Goal: Information Seeking & Learning: Check status

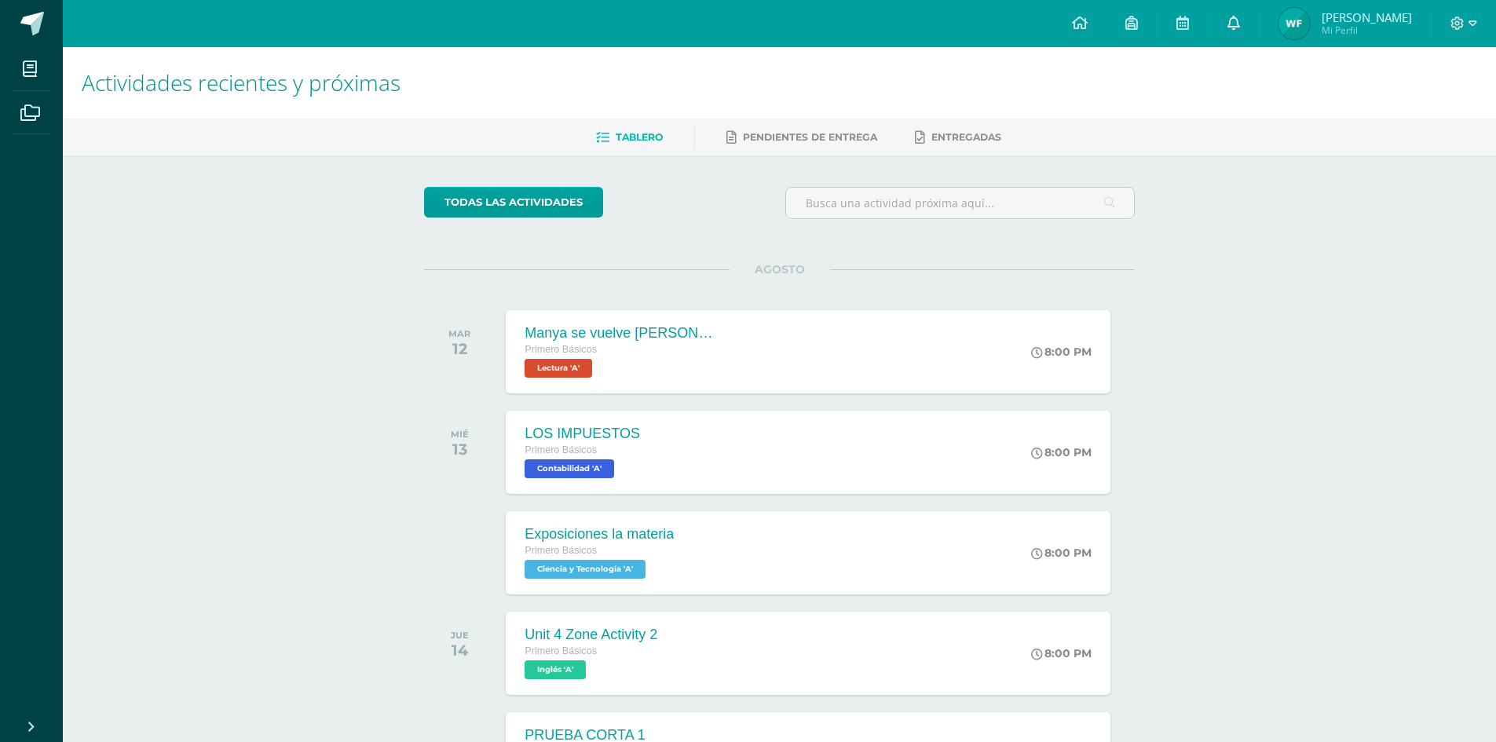
click at [1234, 23] on icon at bounding box center [1233, 23] width 13 height 14
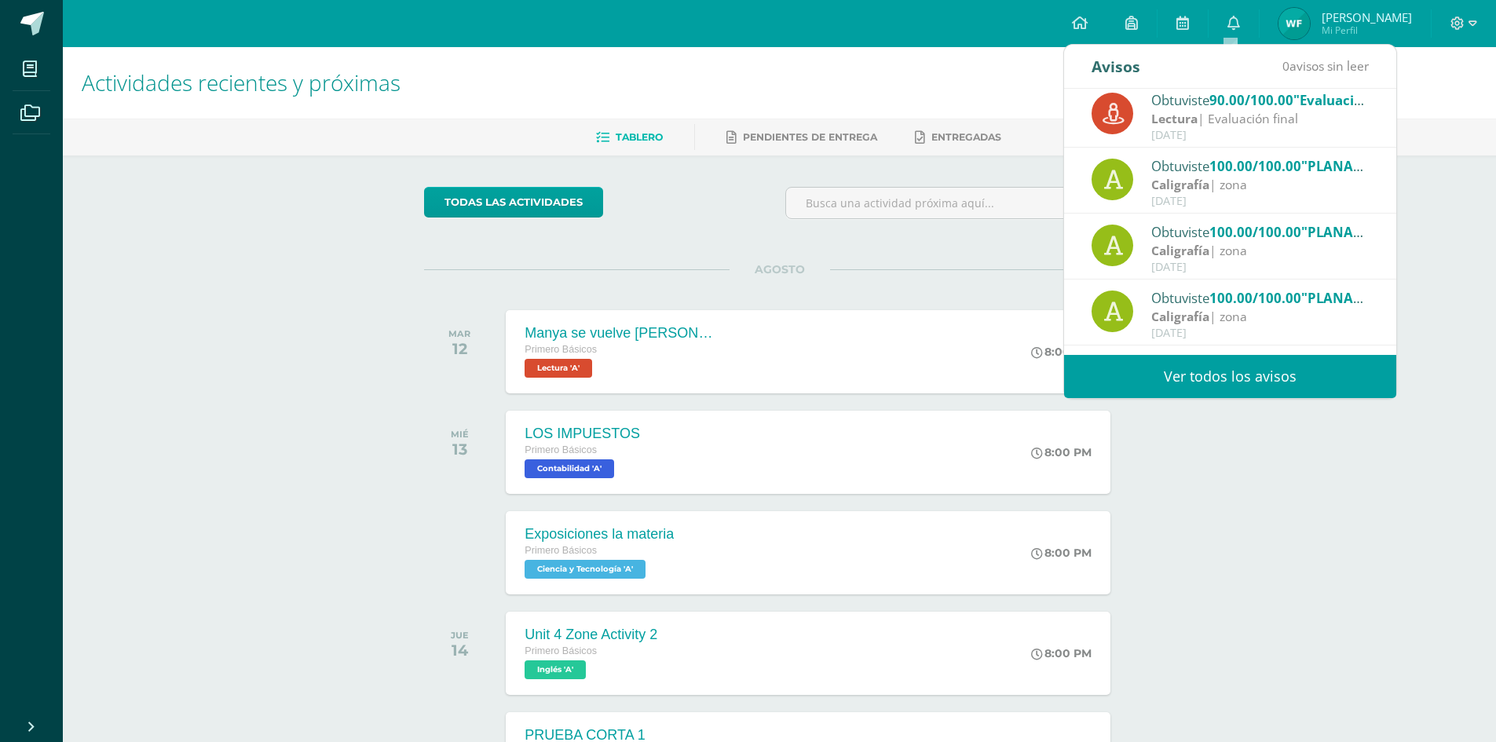
scroll to position [220, 0]
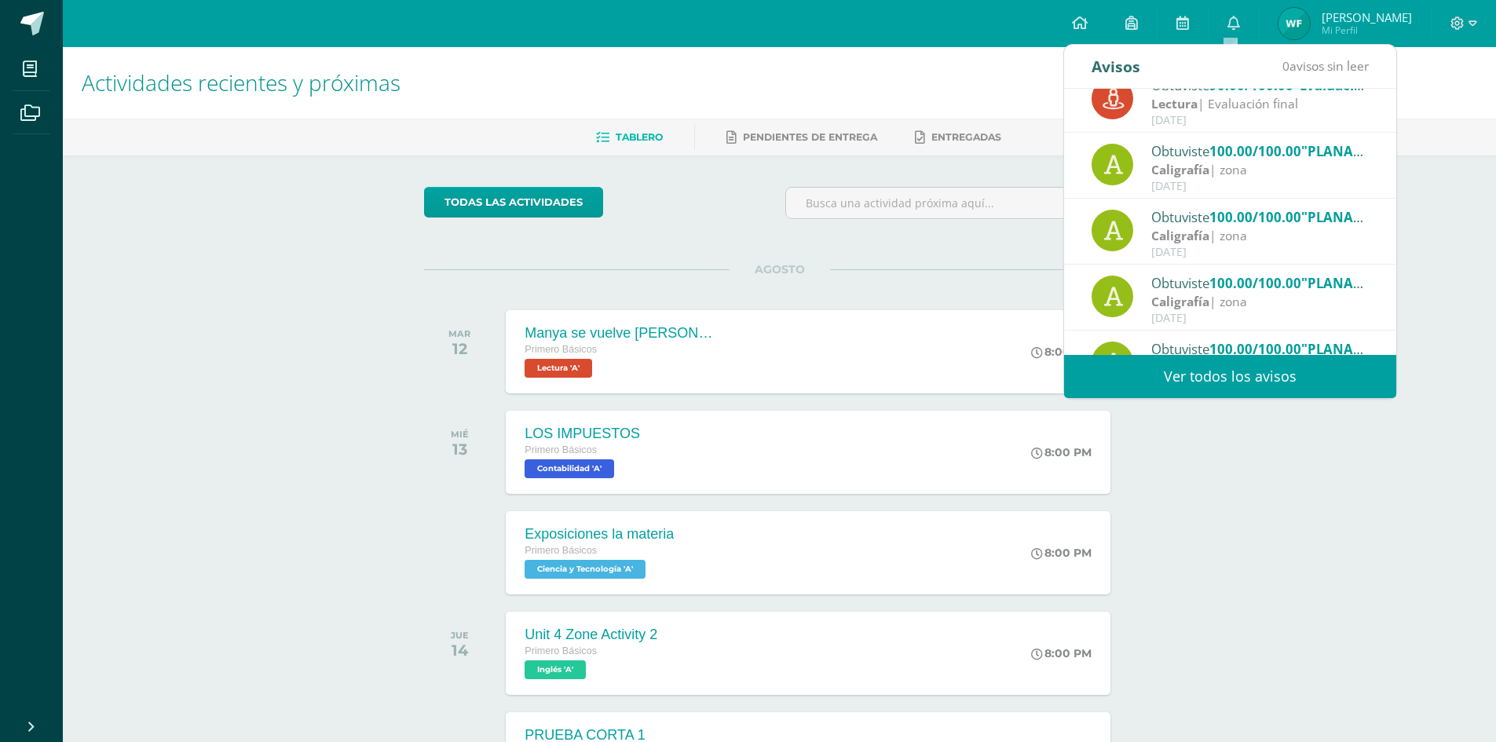
click at [1232, 368] on link "Ver todos los avisos" at bounding box center [1230, 376] width 332 height 43
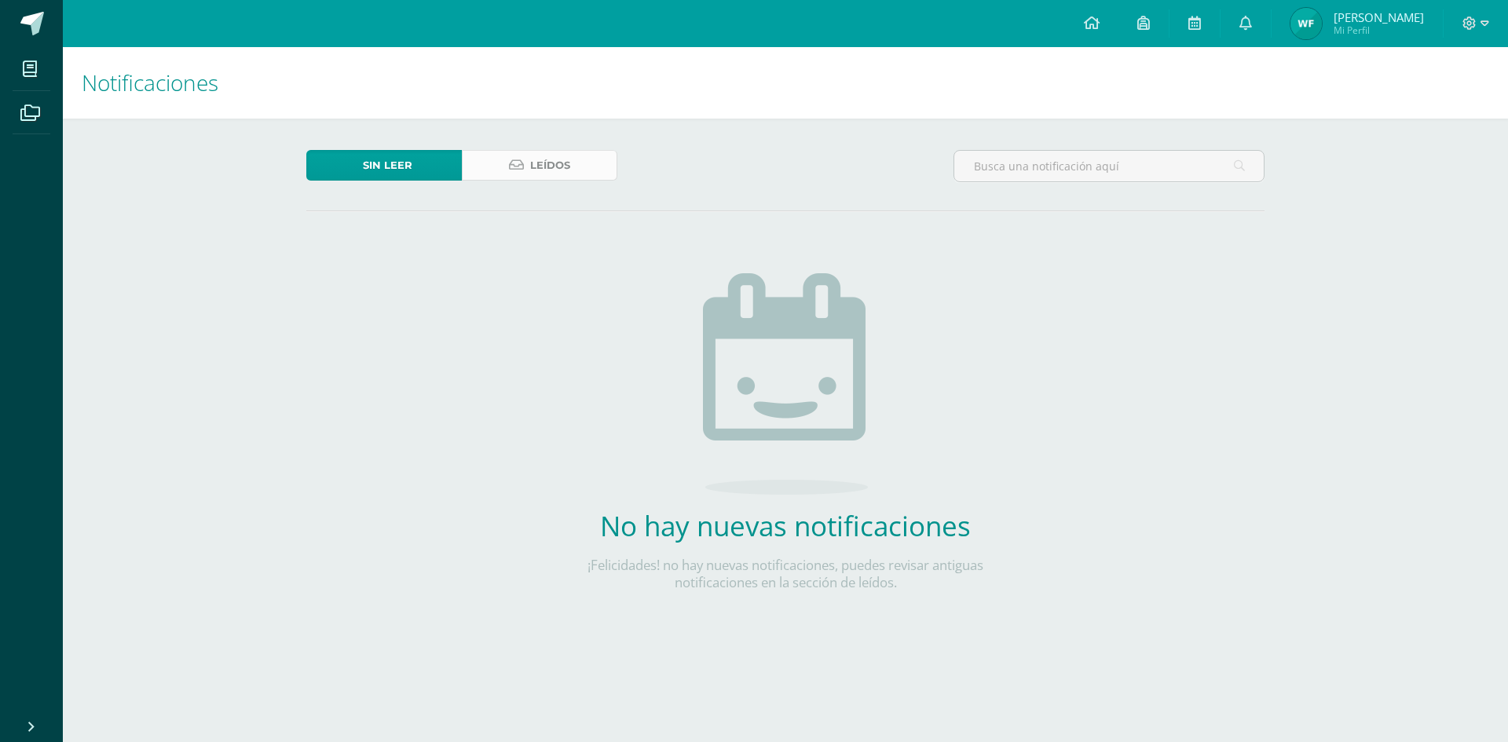
click at [565, 166] on span "Leídos" at bounding box center [550, 165] width 40 height 29
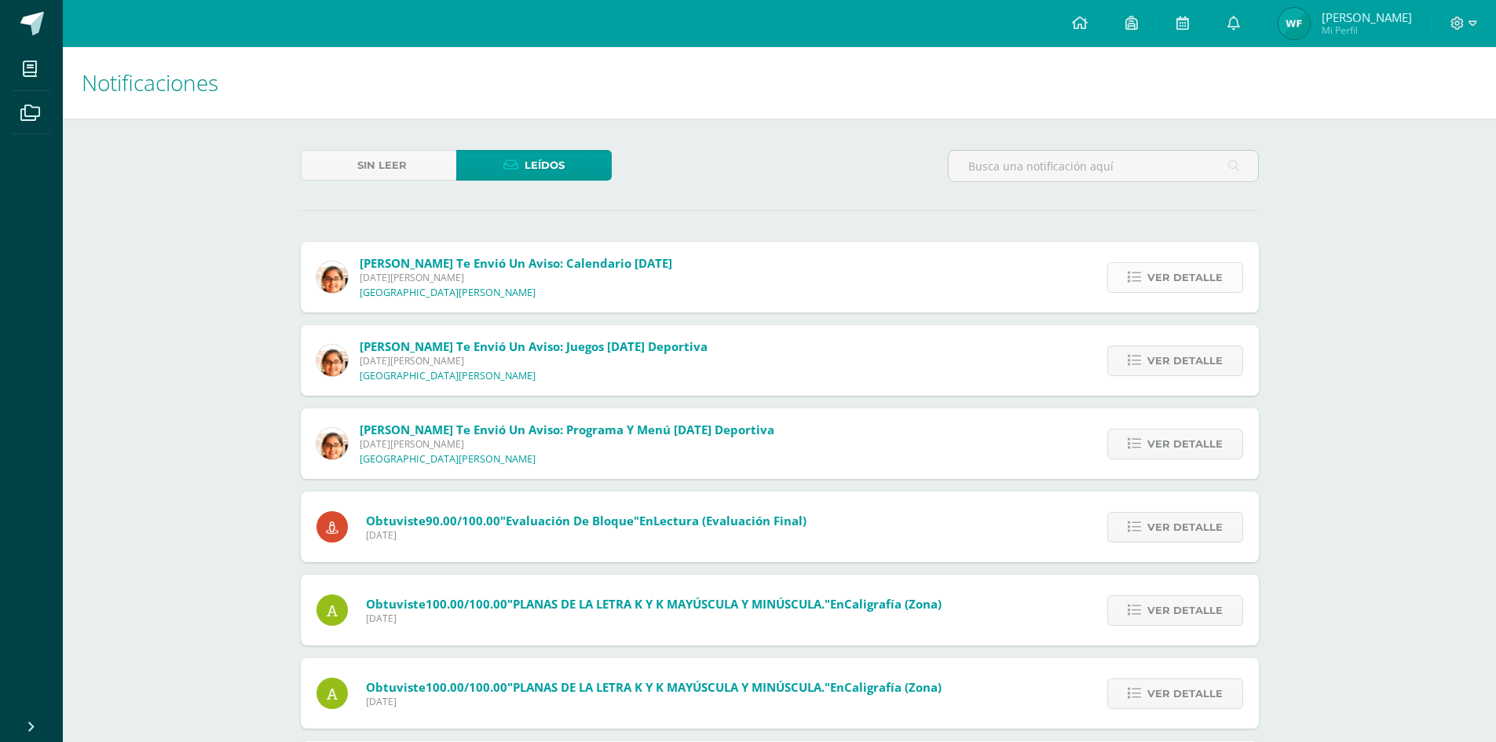
click at [1166, 277] on span "Ver detalle" at bounding box center [1184, 277] width 75 height 29
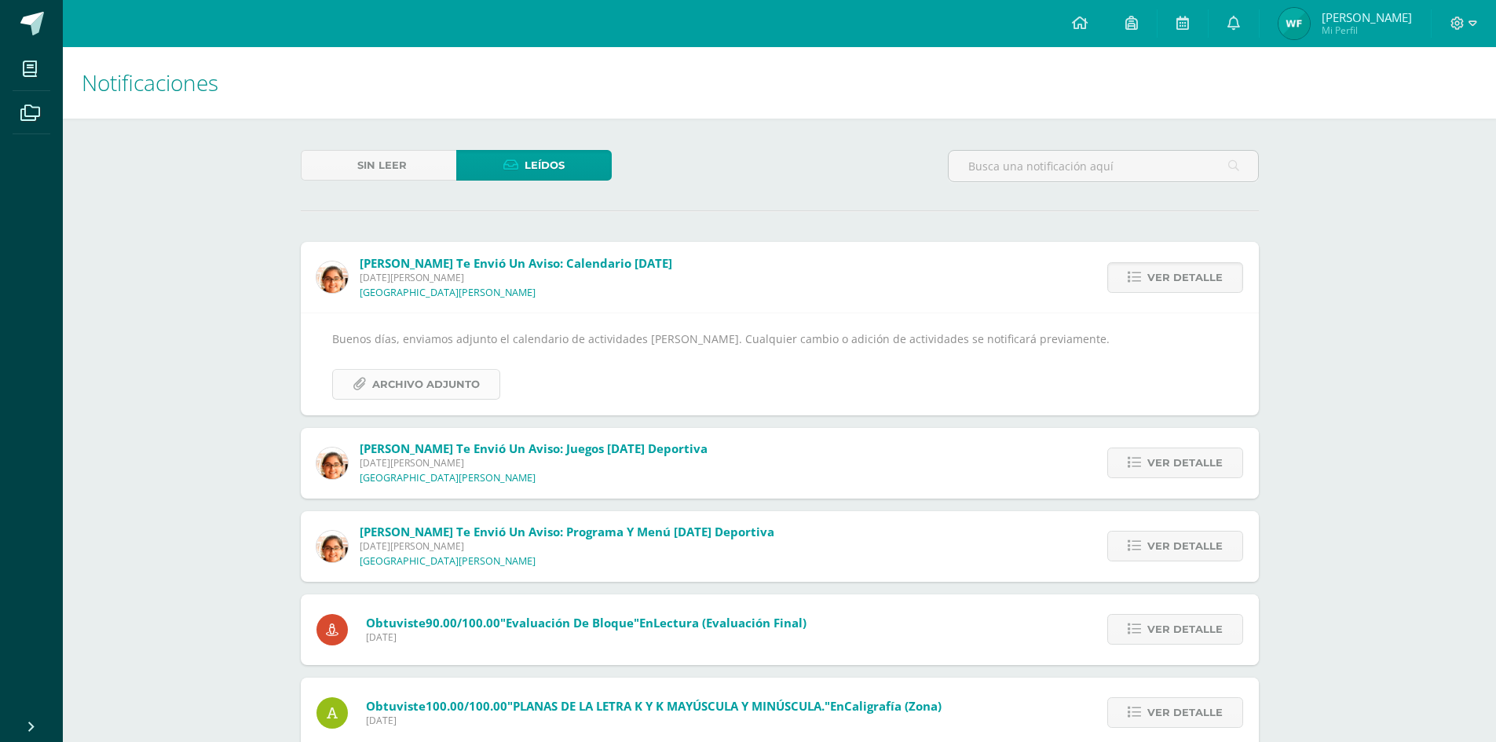
click at [446, 385] on span "Archivo Adjunto" at bounding box center [426, 384] width 108 height 29
click at [1230, 18] on icon at bounding box center [1233, 23] width 13 height 14
click at [900, 178] on div "Sin leer Leídos" at bounding box center [779, 173] width 970 height 46
